Goal: Find specific page/section: Find specific page/section

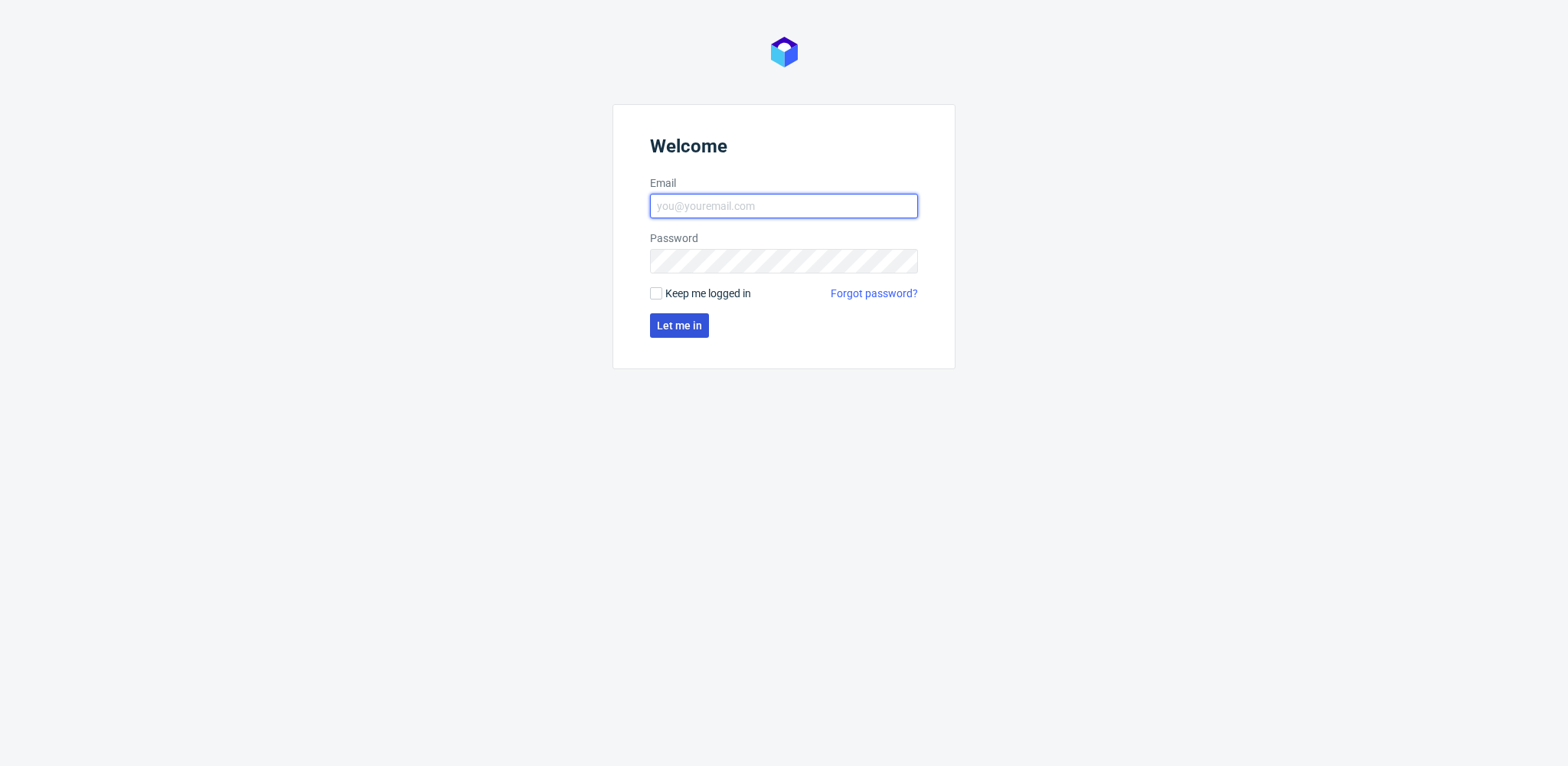
type input "[EMAIL_ADDRESS][PERSON_NAME][DOMAIN_NAME]"
click at [686, 326] on span "Let me in" at bounding box center [680, 325] width 45 height 11
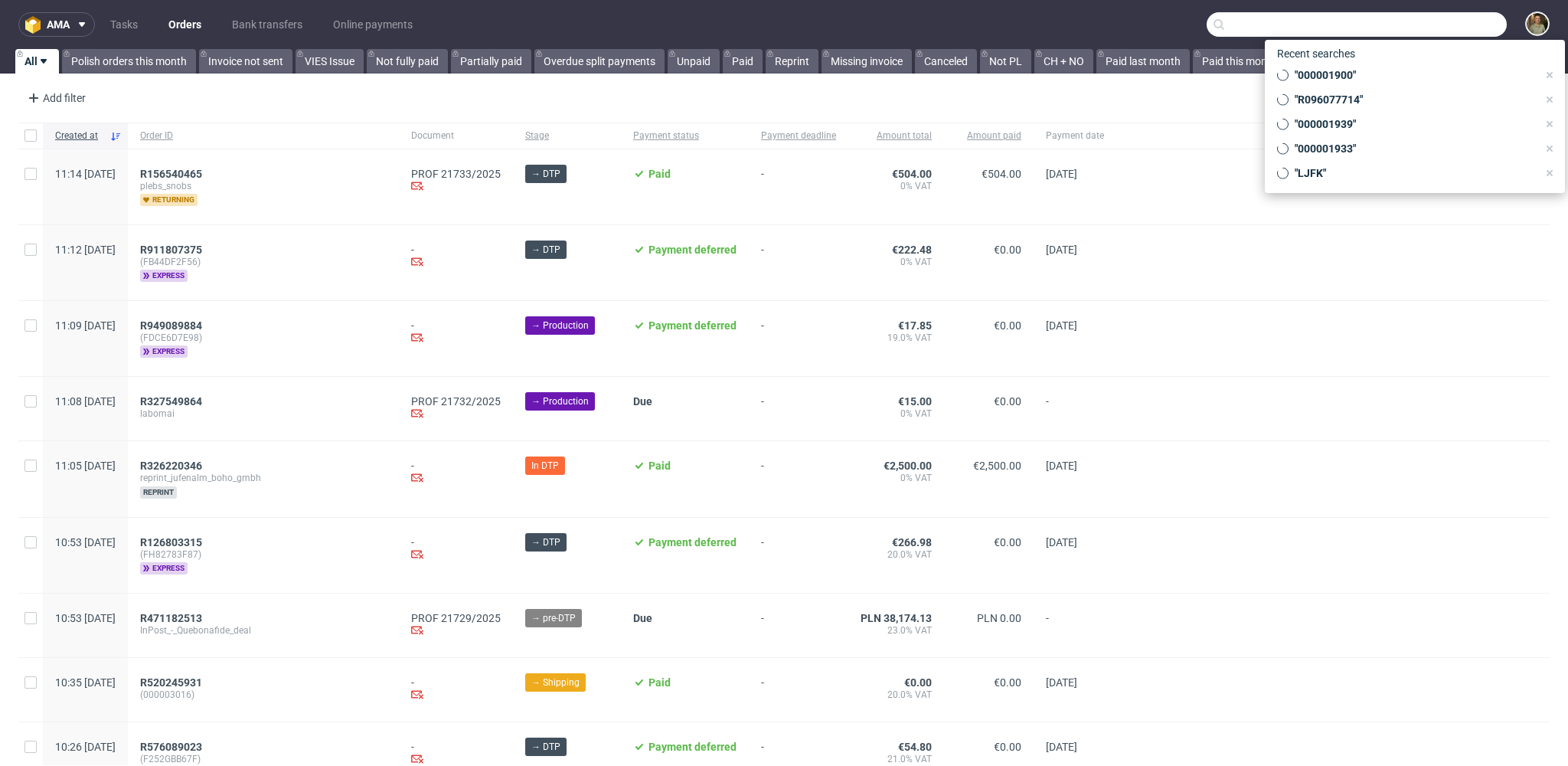
click at [1432, 16] on input "text" at bounding box center [1357, 25] width 300 height 25
click at [1424, 29] on input "text" at bounding box center [1357, 25] width 300 height 25
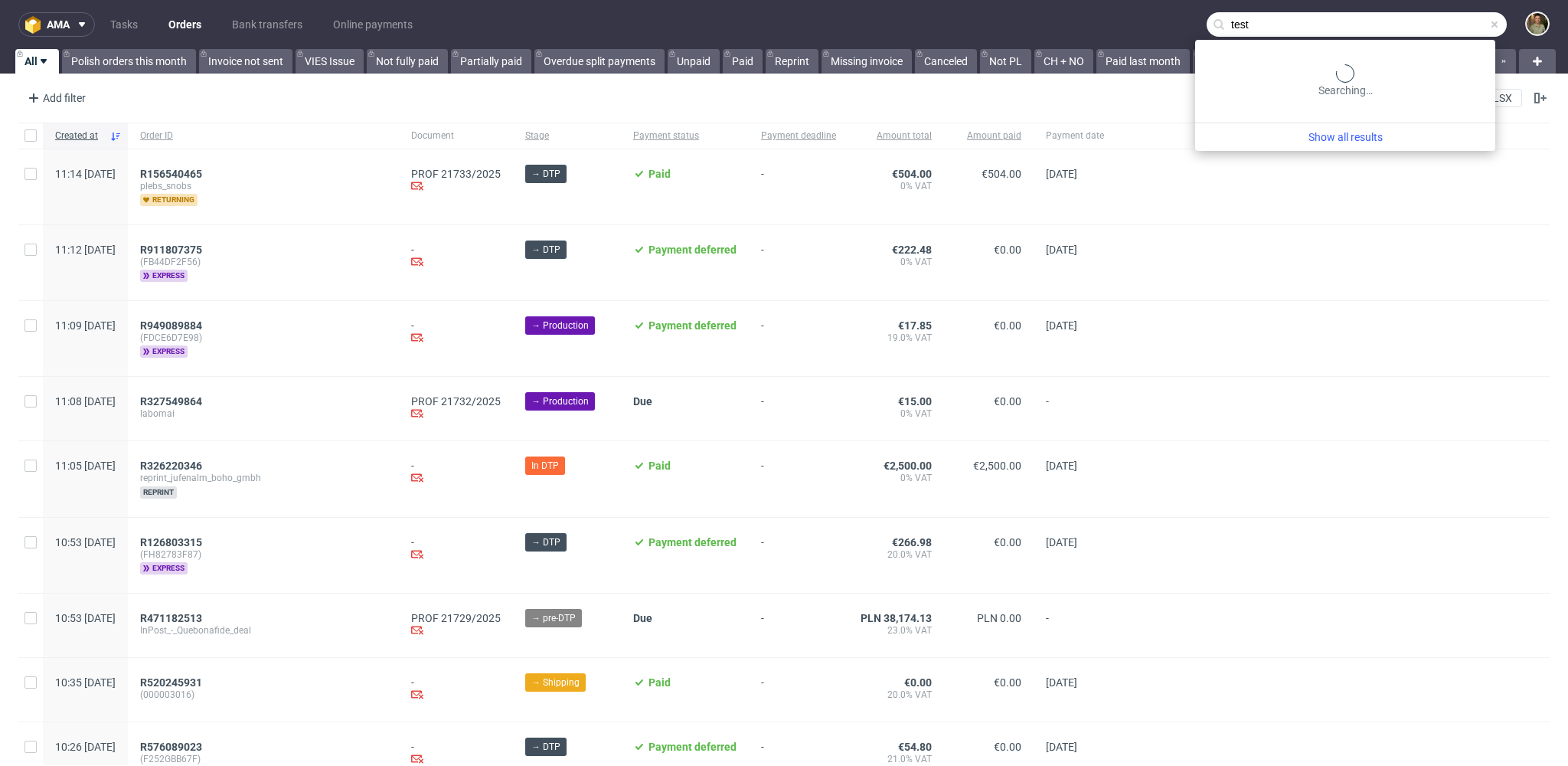
type input "test"
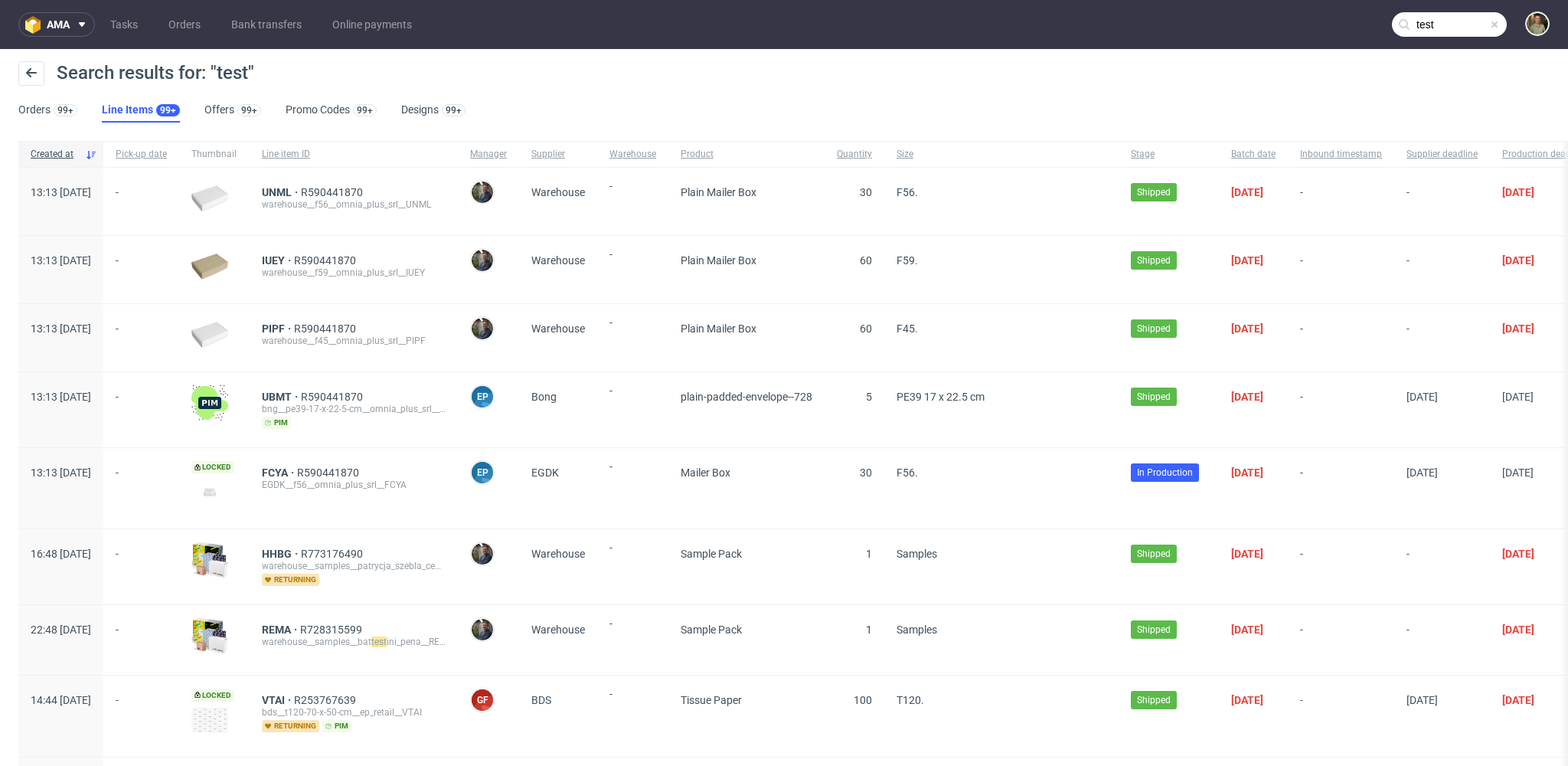
click at [1059, 66] on div "Search results for: "test"" at bounding box center [783, 80] width 1531 height 36
click at [1488, 23] on span at bounding box center [1494, 24] width 12 height 12
click at [1454, 27] on input "text" at bounding box center [1449, 25] width 115 height 25
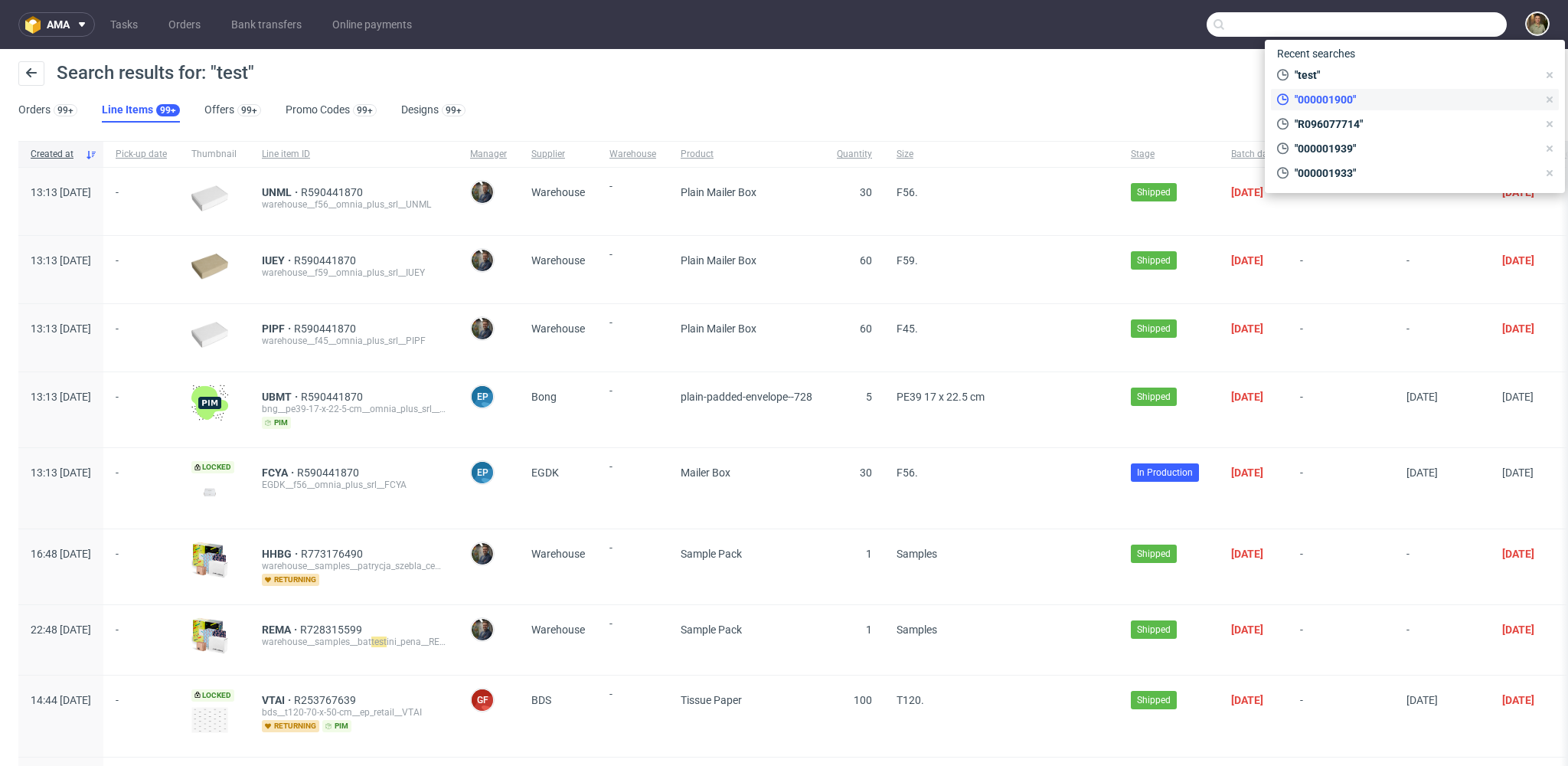
click at [1349, 92] on span ""000001900"" at bounding box center [1413, 99] width 249 height 15
type input "000001900"
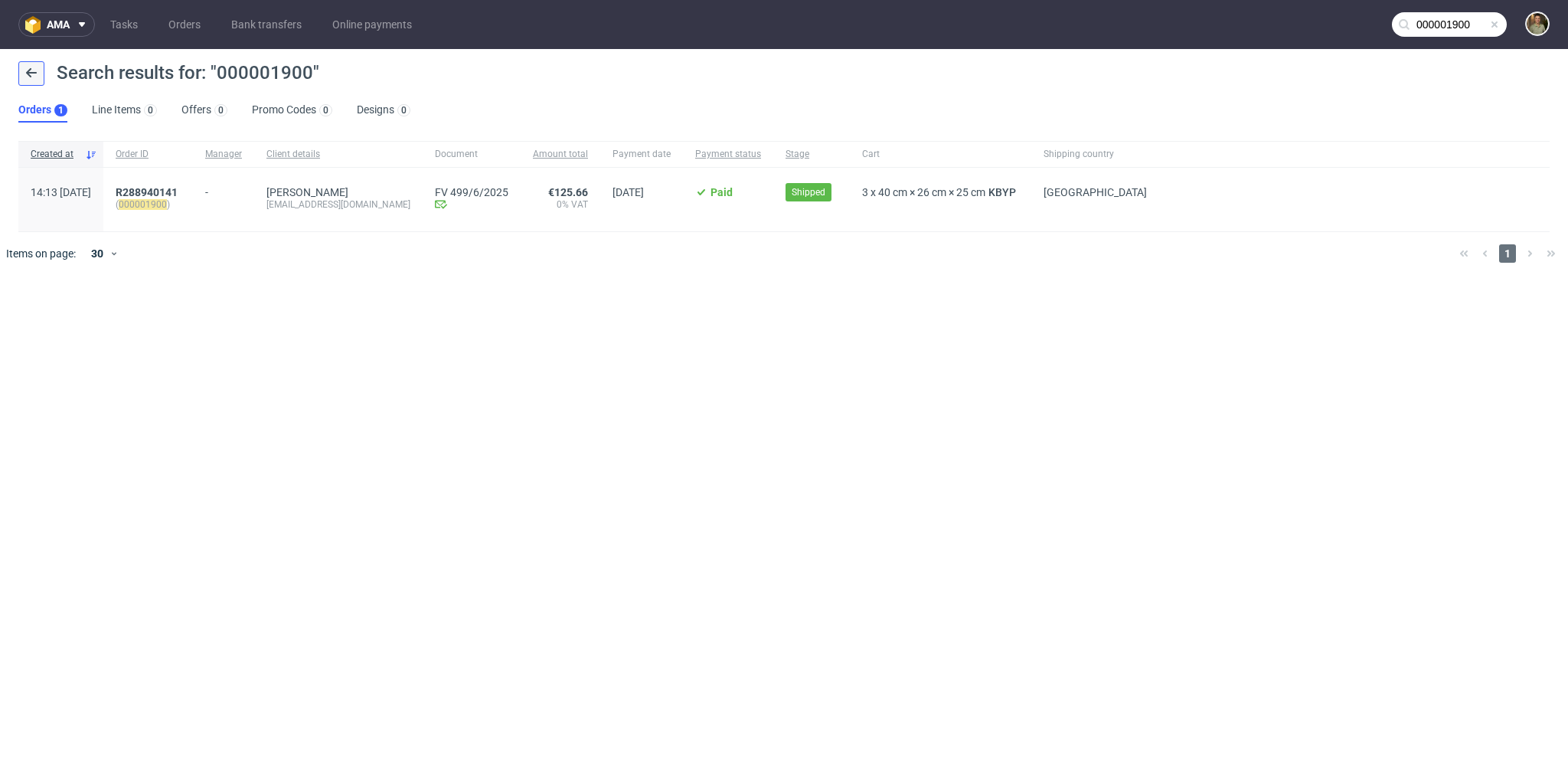
click at [31, 76] on use at bounding box center [31, 72] width 11 height 9
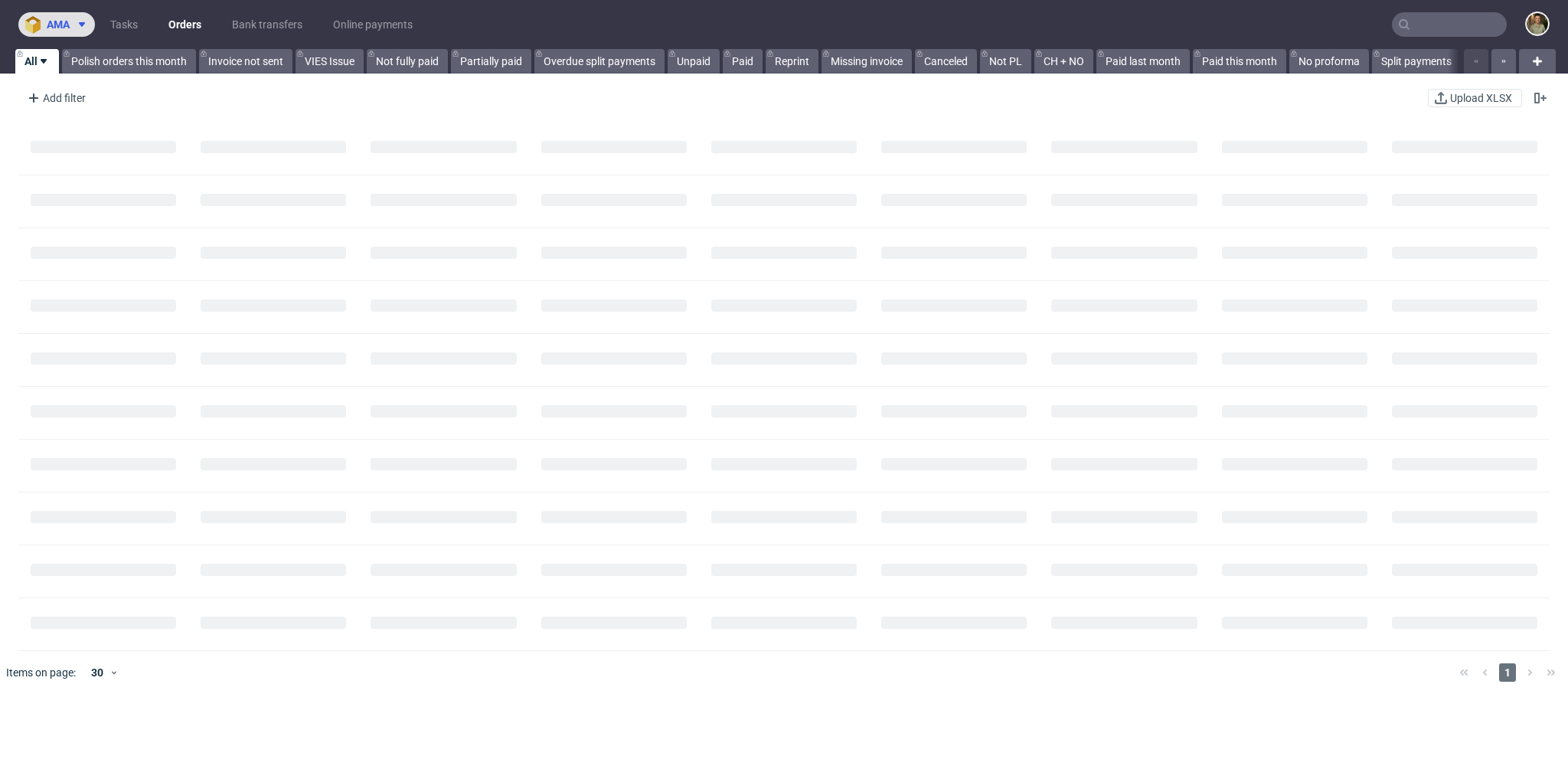
click at [57, 22] on span "ama" at bounding box center [58, 24] width 23 height 11
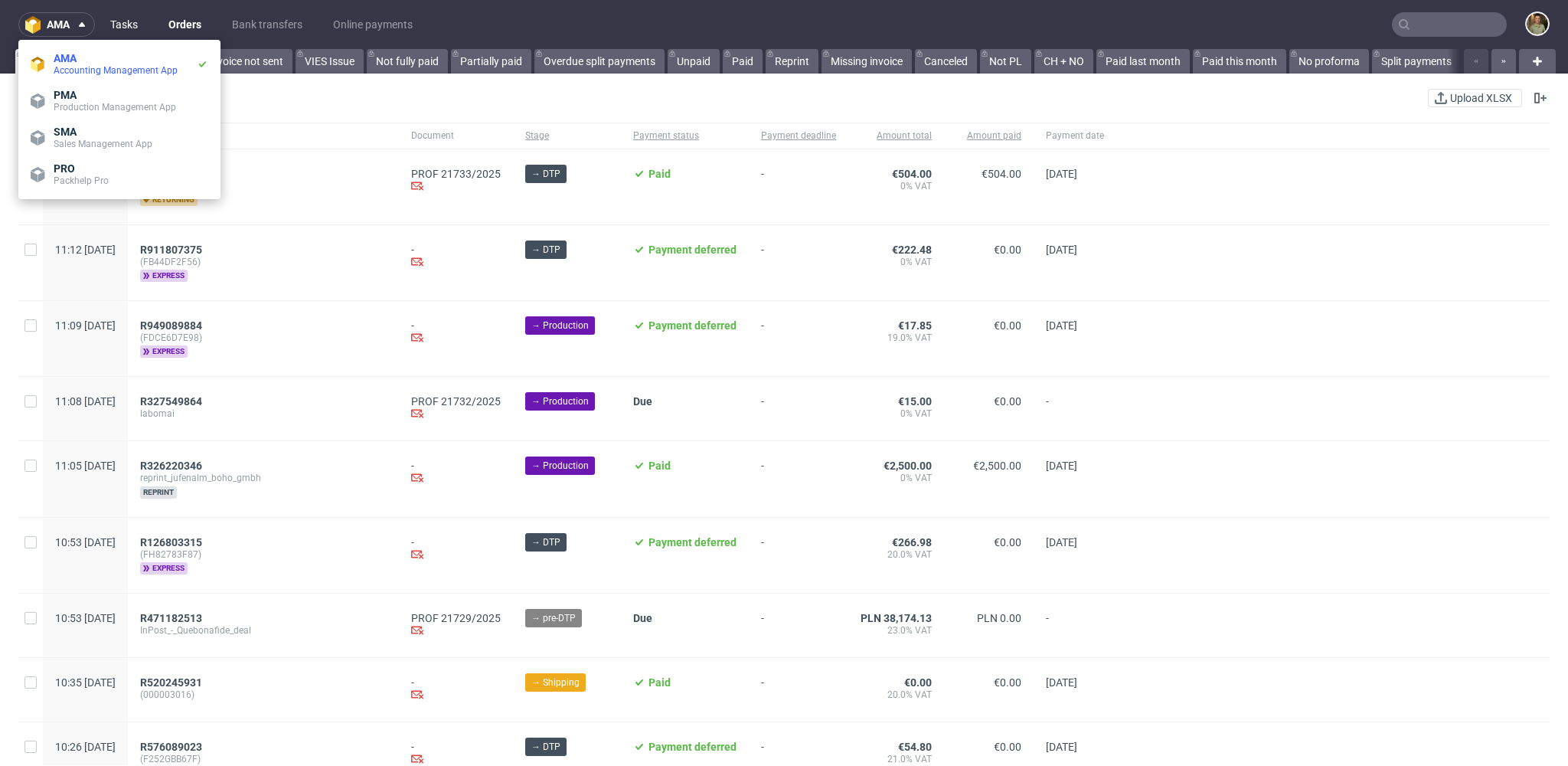
click at [121, 26] on link "Tasks" at bounding box center [123, 25] width 46 height 25
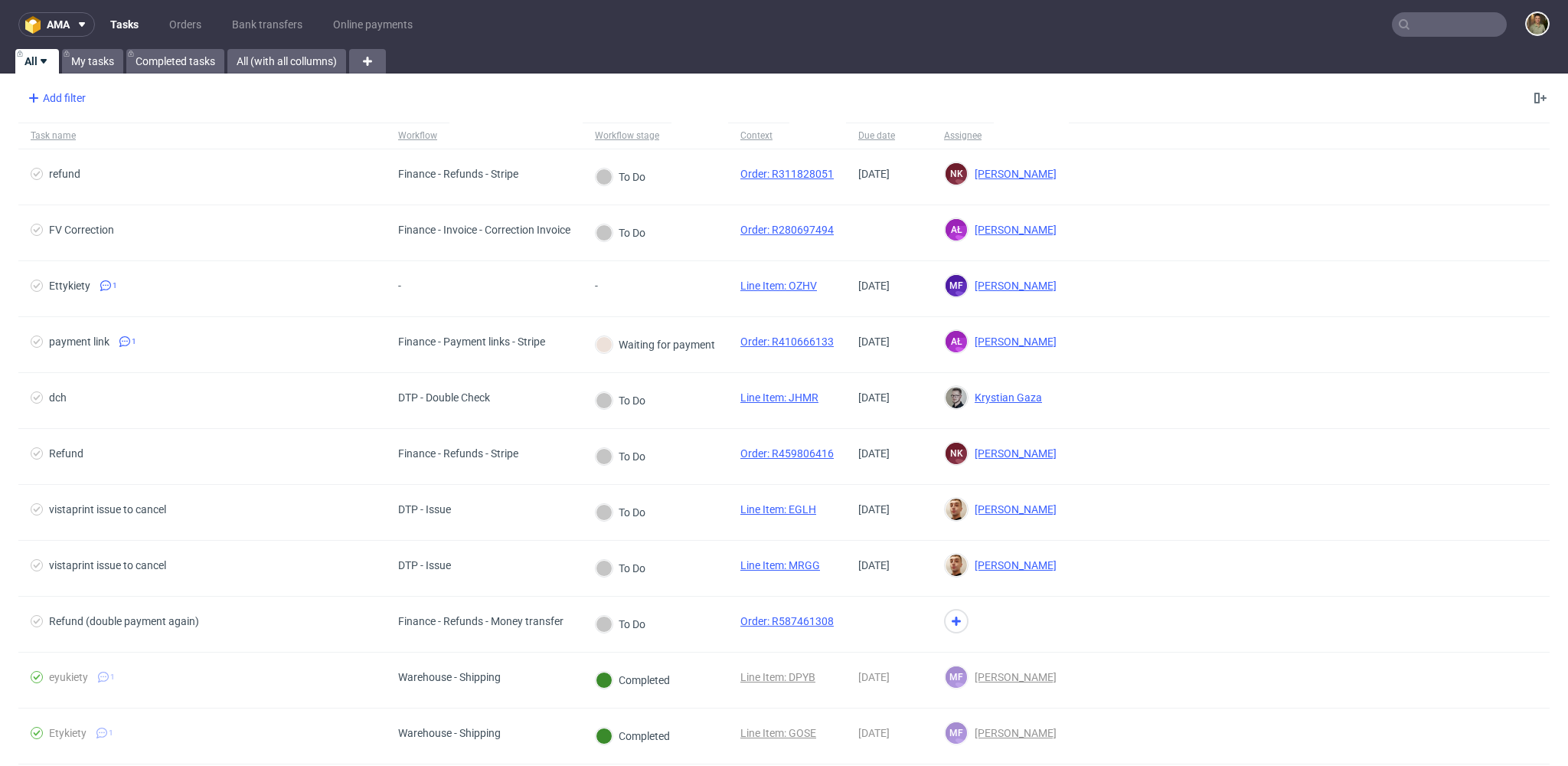
click at [75, 95] on div "Add filter" at bounding box center [55, 98] width 67 height 25
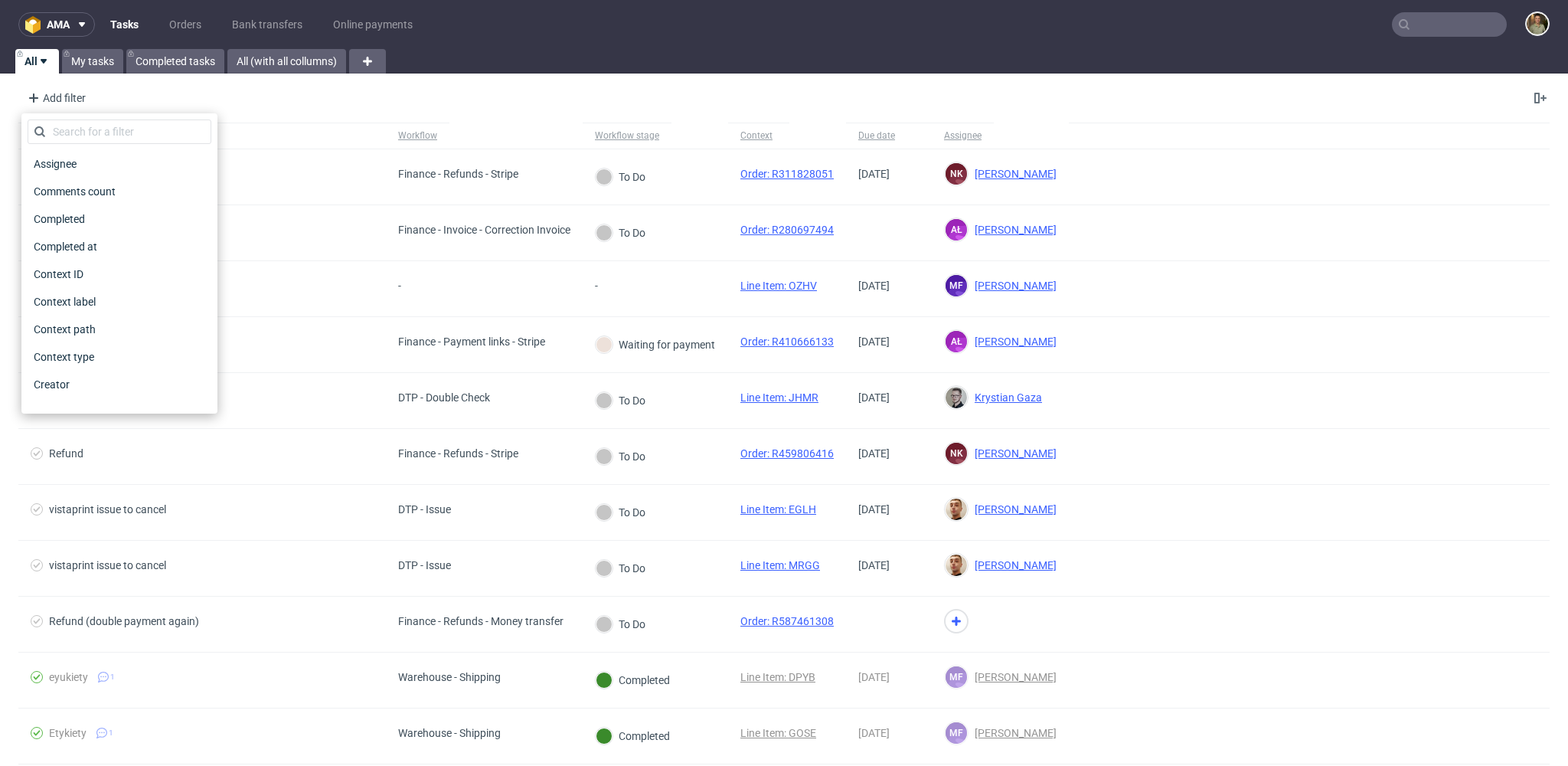
scroll to position [156, 0]
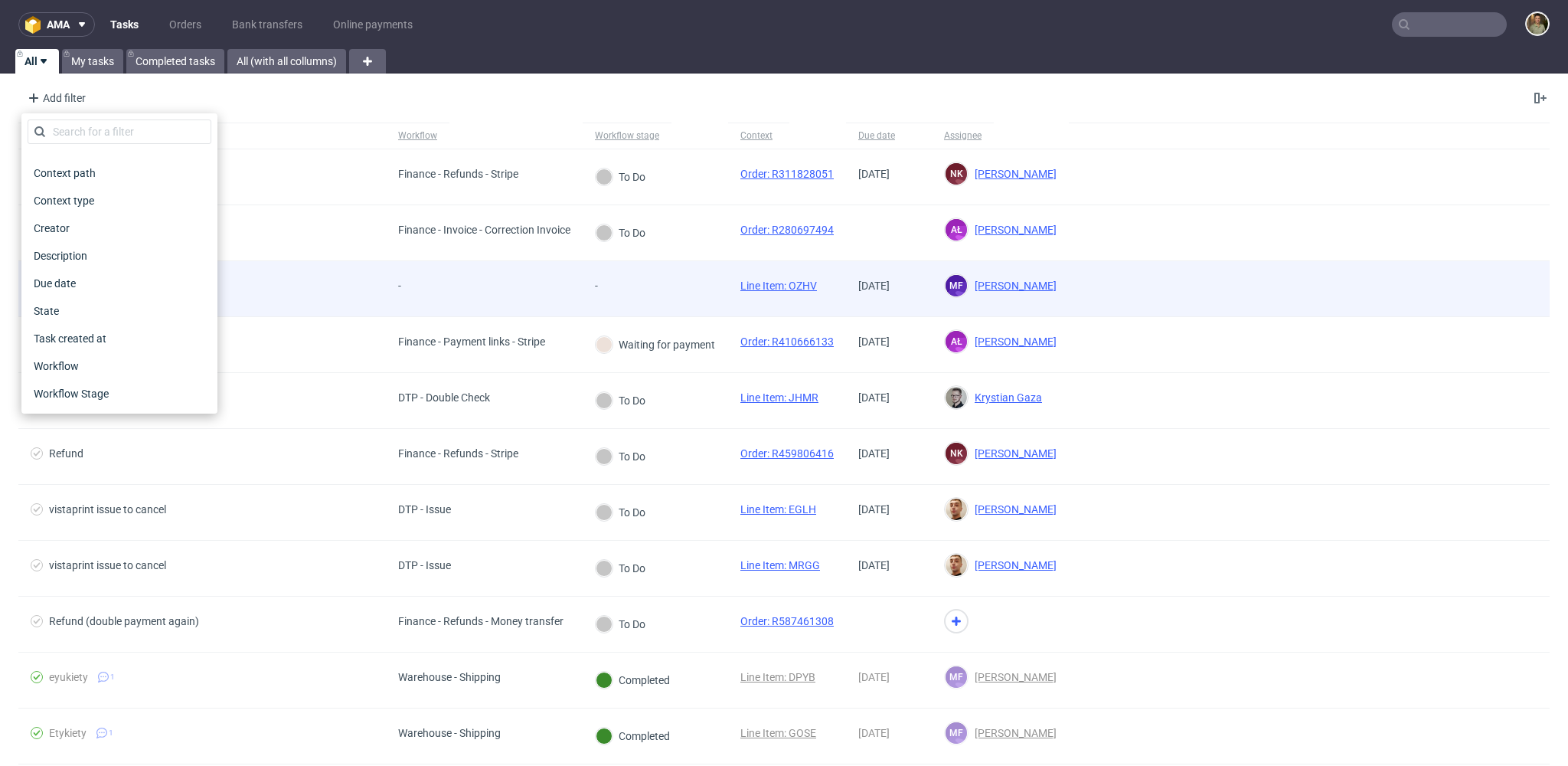
click at [71, 262] on span "Description" at bounding box center [60, 256] width 65 height 22
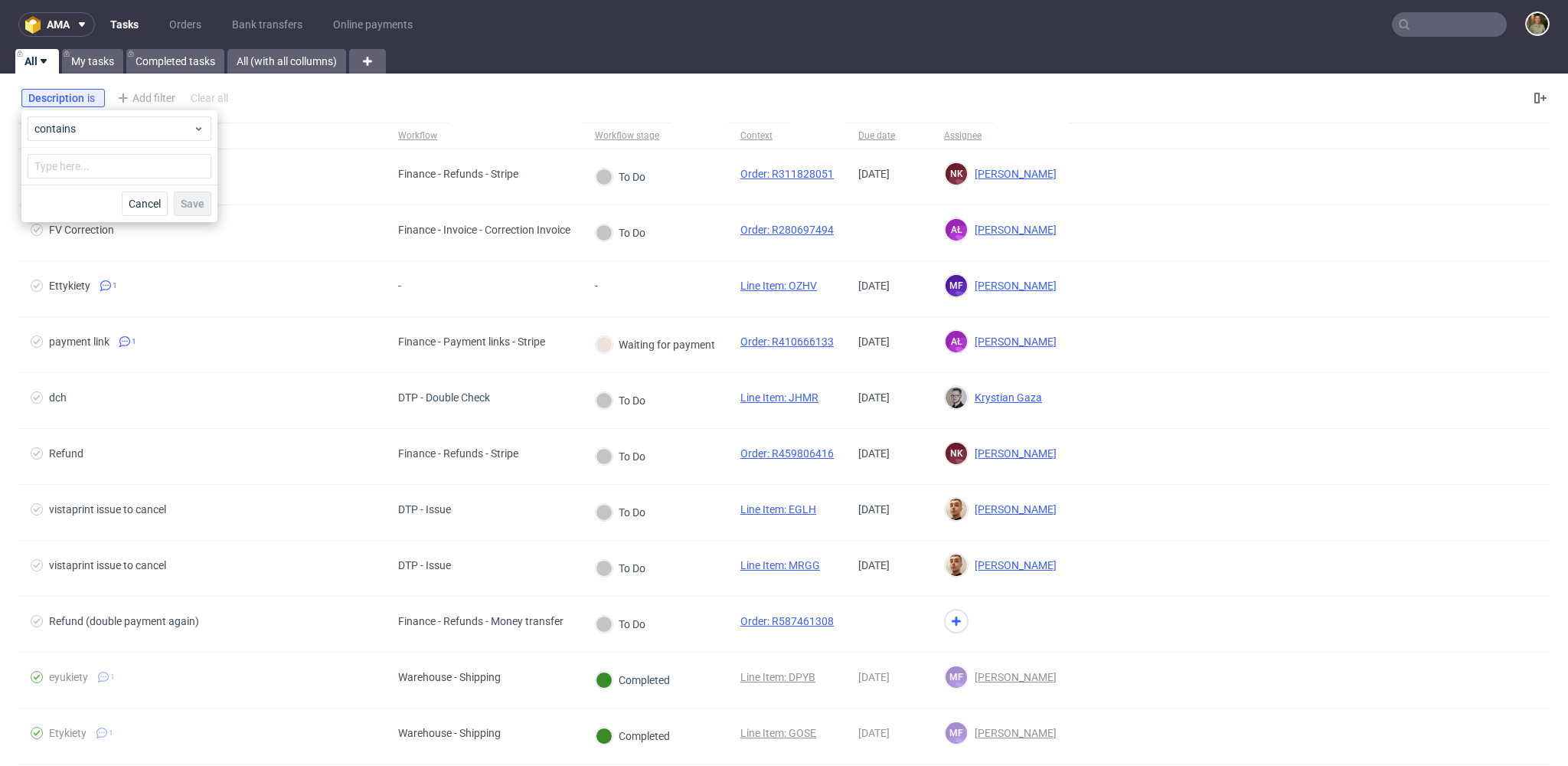
click at [342, 104] on div "Description is Add filter Hide filters Clear all" at bounding box center [784, 98] width 1568 height 36
click at [158, 98] on icon at bounding box center [156, 98] width 12 height 12
click at [85, 90] on div "Add filter" at bounding box center [55, 98] width 67 height 25
click at [72, 98] on div "Add filter" at bounding box center [55, 98] width 67 height 25
click at [74, 97] on div "Add filter" at bounding box center [55, 98] width 67 height 25
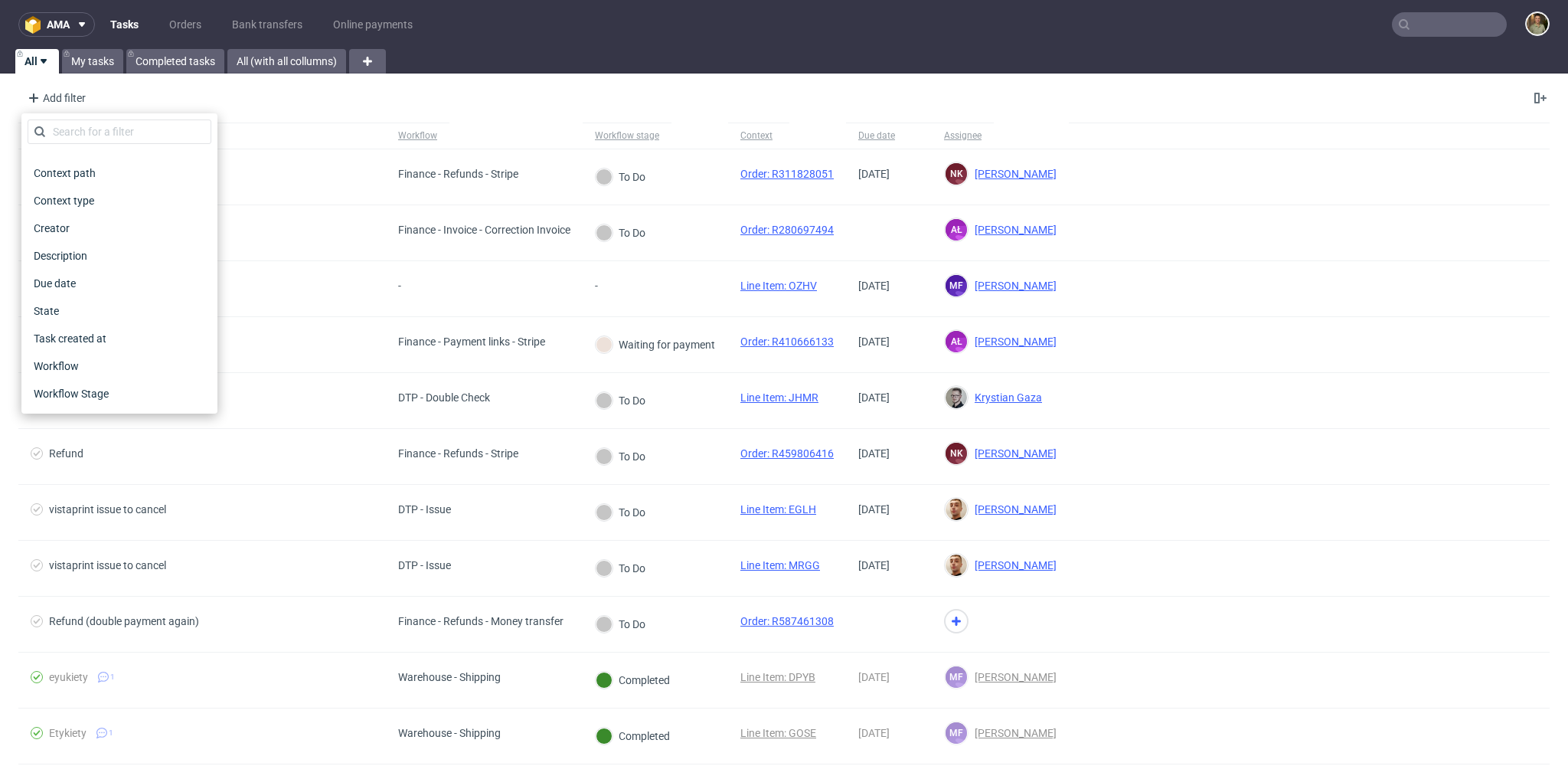
click at [540, 75] on div "ama Tasks Orders Bank transfers Online payments All My tasks Completed tasks Al…" at bounding box center [784, 383] width 1568 height 766
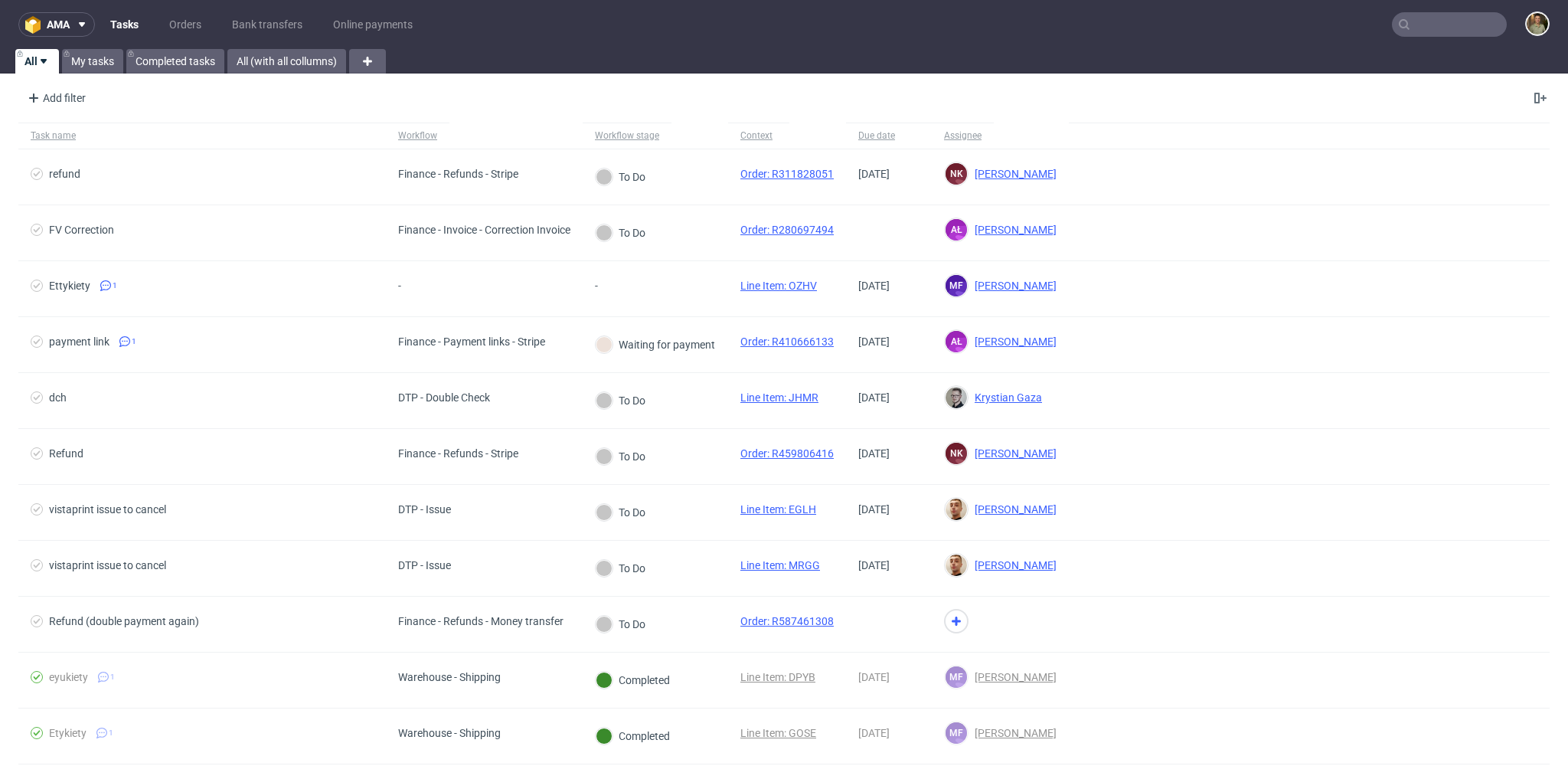
click at [1165, 51] on div "All My tasks Completed tasks All (with all collumns)" at bounding box center [784, 61] width 1568 height 25
